Goal: Information Seeking & Learning: Learn about a topic

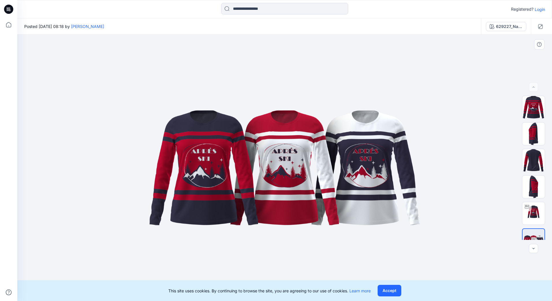
click at [400, 292] on button "Accept" at bounding box center [390, 291] width 24 height 12
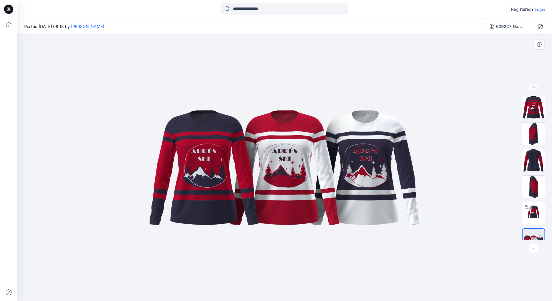
click at [475, 92] on div at bounding box center [284, 168] width 535 height 267
click at [541, 10] on p "Login" at bounding box center [540, 9] width 10 height 6
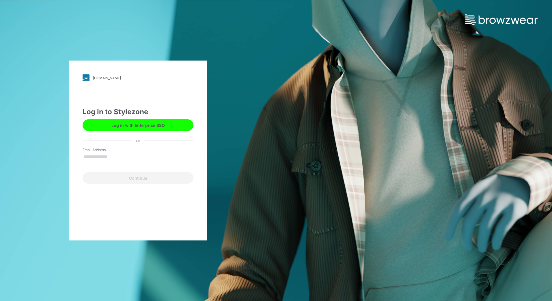
click at [321, 109] on div "wittgroup.stylezone.com Loading... Log in to Stylezone Log in with Enterprise S…" at bounding box center [276, 150] width 552 height 301
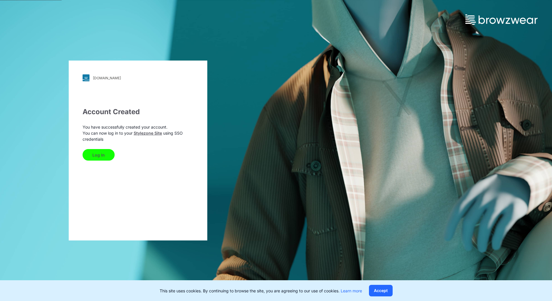
click at [100, 158] on button "Log In" at bounding box center [99, 155] width 32 height 12
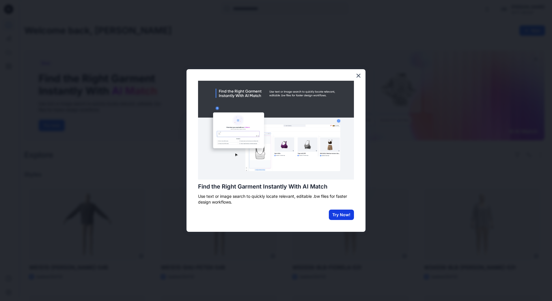
click at [344, 215] on button "Try Now!" at bounding box center [341, 215] width 25 height 10
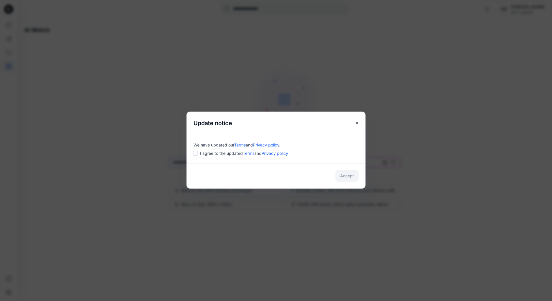
click at [350, 177] on div "Accept" at bounding box center [276, 175] width 179 height 25
click at [350, 176] on button "Accept" at bounding box center [347, 176] width 23 height 12
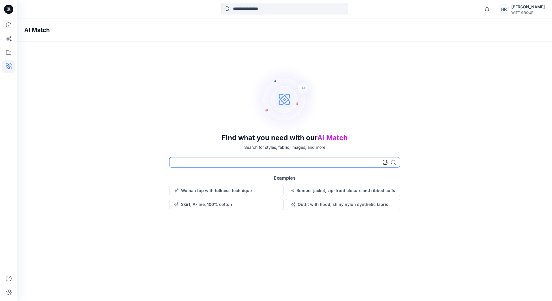
click at [274, 165] on input at bounding box center [284, 162] width 231 height 10
click at [234, 190] on button "Woman top with fullness technique" at bounding box center [226, 191] width 114 height 12
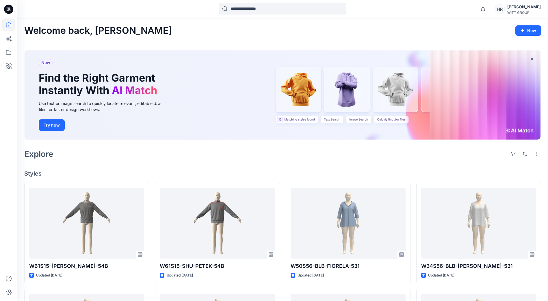
click at [246, 9] on input at bounding box center [282, 9] width 127 height 12
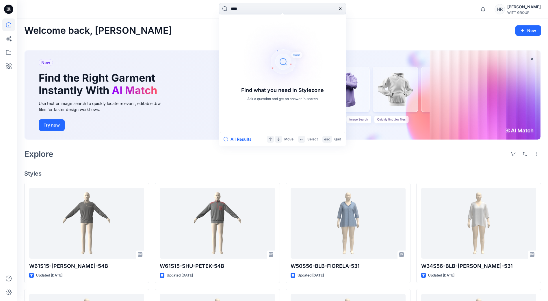
type input "*****"
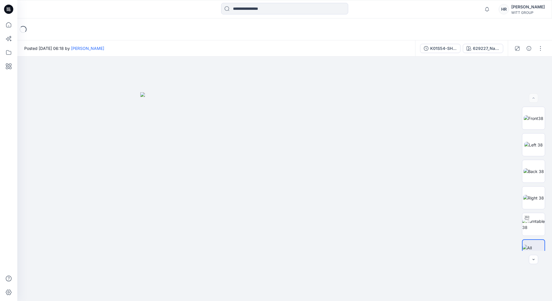
click at [527, 10] on div "[PERSON_NAME]" at bounding box center [527, 6] width 33 height 7
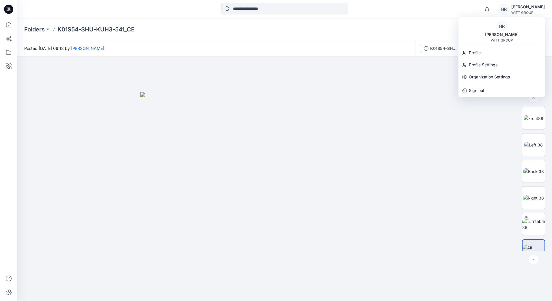
click at [527, 10] on div "[PERSON_NAME]" at bounding box center [527, 6] width 33 height 7
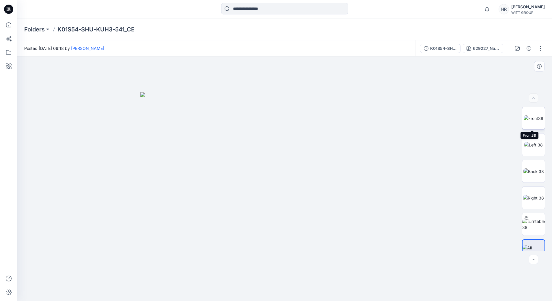
click at [532, 122] on img at bounding box center [534, 118] width 20 height 6
click at [538, 49] on button "button" at bounding box center [540, 48] width 9 height 9
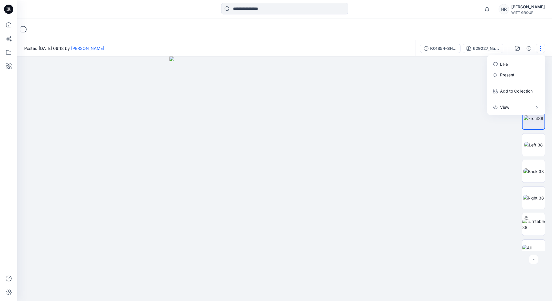
click at [539, 49] on button "button" at bounding box center [540, 48] width 9 height 9
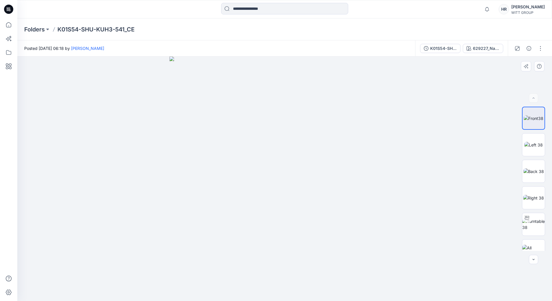
click at [396, 113] on img at bounding box center [284, 179] width 230 height 245
click at [394, 113] on img at bounding box center [284, 179] width 230 height 245
click at [291, 123] on img at bounding box center [284, 179] width 230 height 245
click at [306, 153] on img at bounding box center [284, 179] width 230 height 245
click at [305, 150] on img at bounding box center [284, 179] width 230 height 245
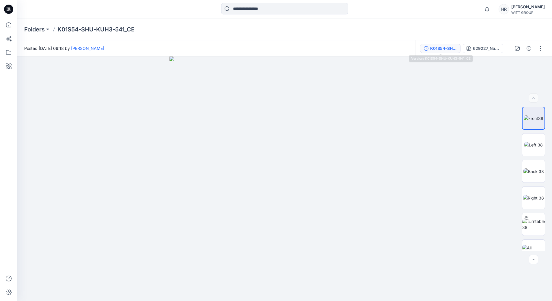
click at [440, 46] on div "K01S54-SHU-KUH3-541_CE" at bounding box center [443, 48] width 27 height 6
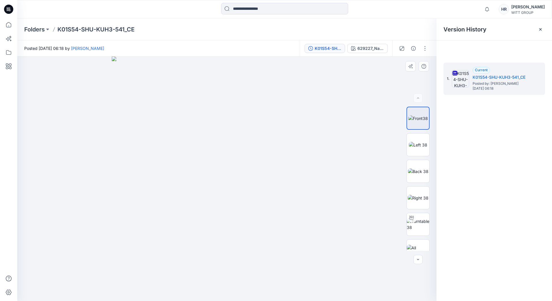
click at [276, 156] on img at bounding box center [227, 179] width 230 height 245
click at [277, 156] on img at bounding box center [227, 179] width 230 height 245
click at [488, 82] on span "Posted by: [PERSON_NAME]" at bounding box center [502, 84] width 58 height 6
click at [427, 48] on button "button" at bounding box center [424, 48] width 9 height 9
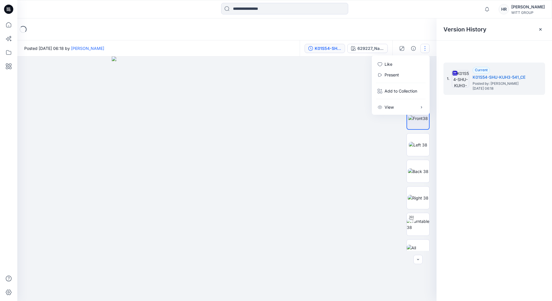
click at [427, 48] on button "button" at bounding box center [424, 48] width 9 height 9
click at [426, 47] on button "button" at bounding box center [424, 48] width 9 height 9
click at [390, 107] on p "View" at bounding box center [389, 107] width 9 height 6
click at [366, 136] on div at bounding box center [226, 179] width 419 height 245
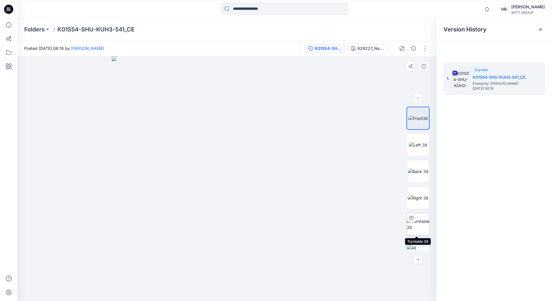
click at [417, 224] on img at bounding box center [418, 225] width 23 height 12
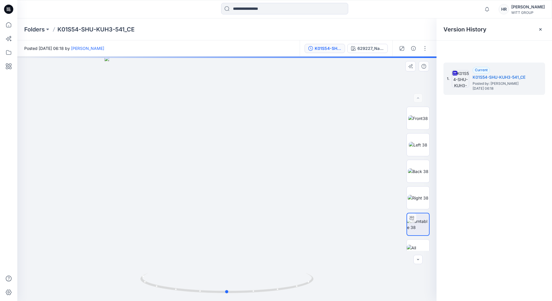
click at [202, 184] on div at bounding box center [226, 179] width 419 height 245
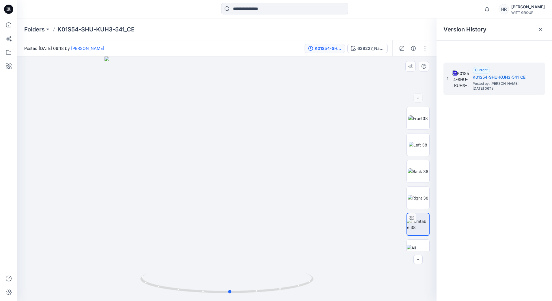
drag, startPoint x: 223, startPoint y: 173, endPoint x: 226, endPoint y: 191, distance: 18.8
click at [226, 193] on div at bounding box center [226, 179] width 419 height 245
click at [87, 165] on div at bounding box center [226, 179] width 419 height 245
